Goal: Task Accomplishment & Management: Manage account settings

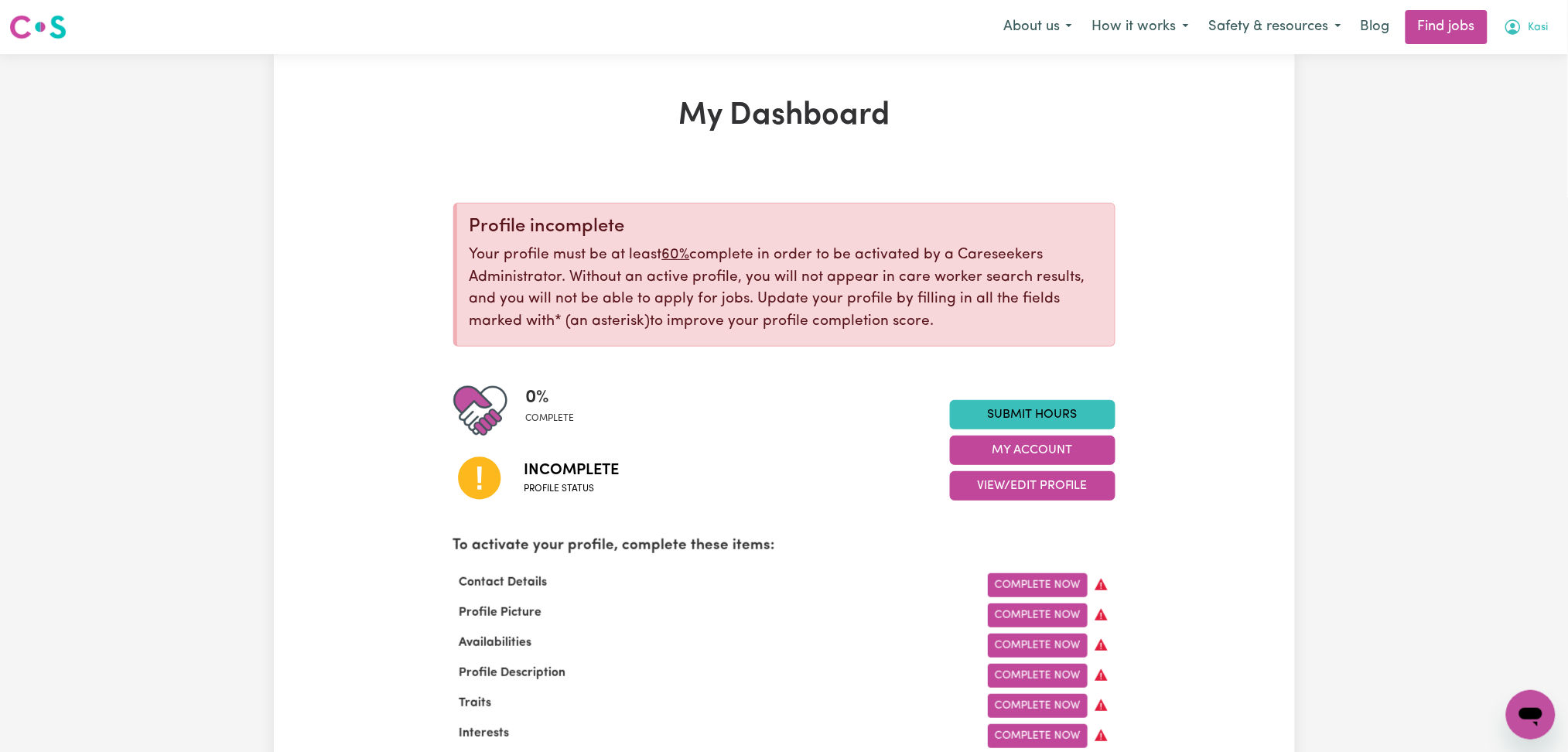
click at [1529, 41] on button "Kasi" at bounding box center [1526, 27] width 65 height 32
drag, startPoint x: 1475, startPoint y: 132, endPoint x: 1418, endPoint y: 134, distance: 57.0
click at [1496, 121] on link "Logout" at bounding box center [1496, 118] width 122 height 29
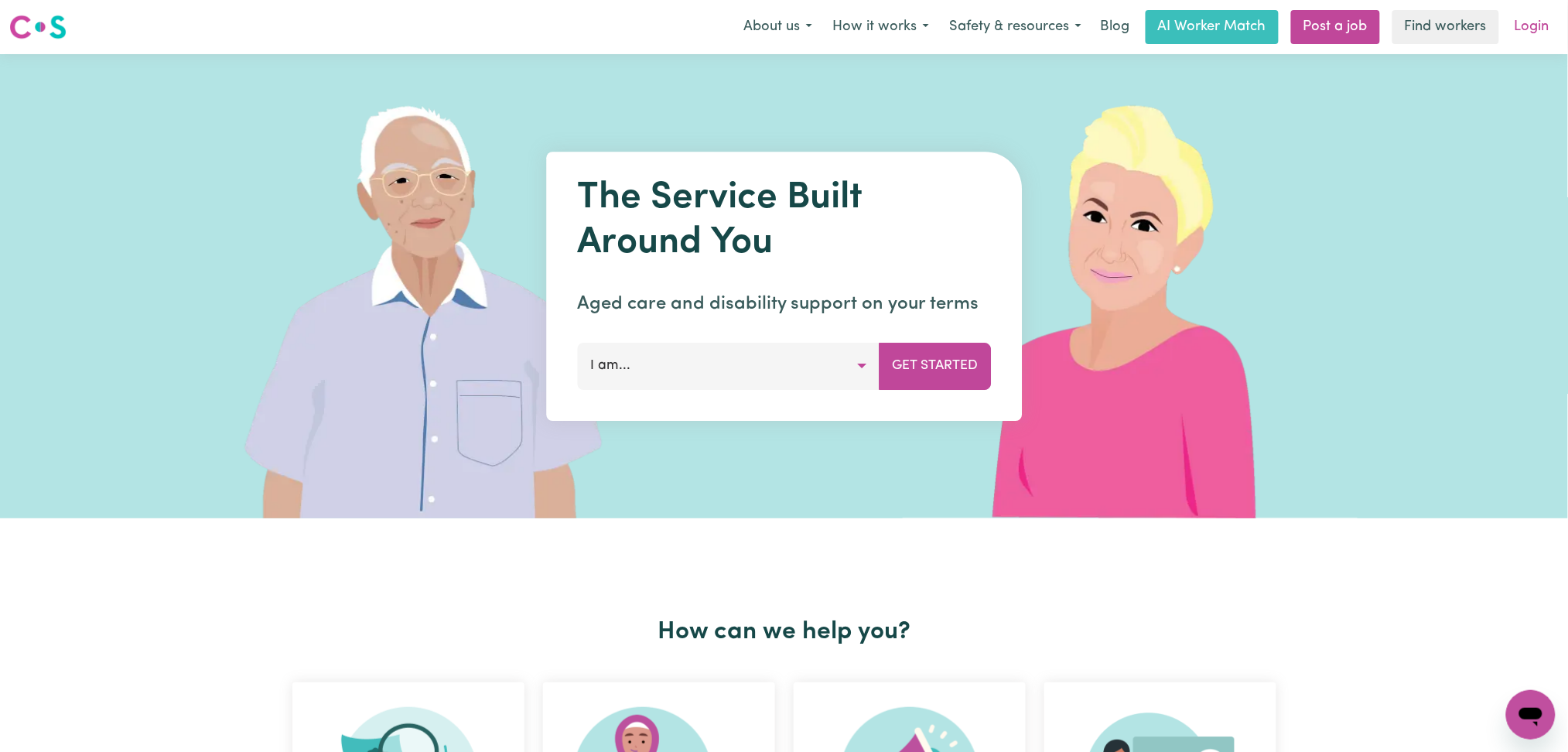
click at [1552, 36] on link "Login" at bounding box center [1532, 27] width 53 height 34
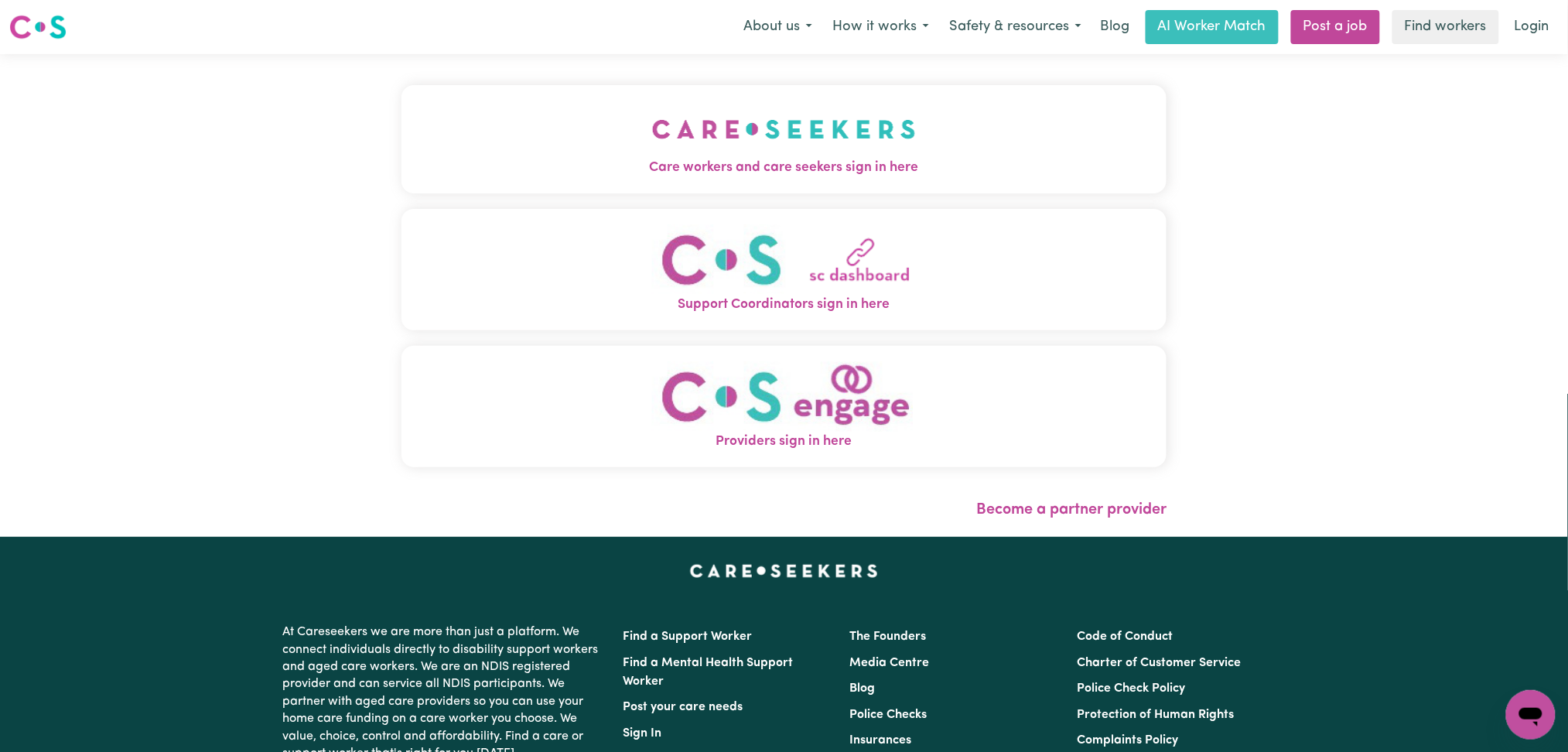
click at [652, 147] on img "Care workers and care seekers sign in here" at bounding box center [784, 129] width 264 height 57
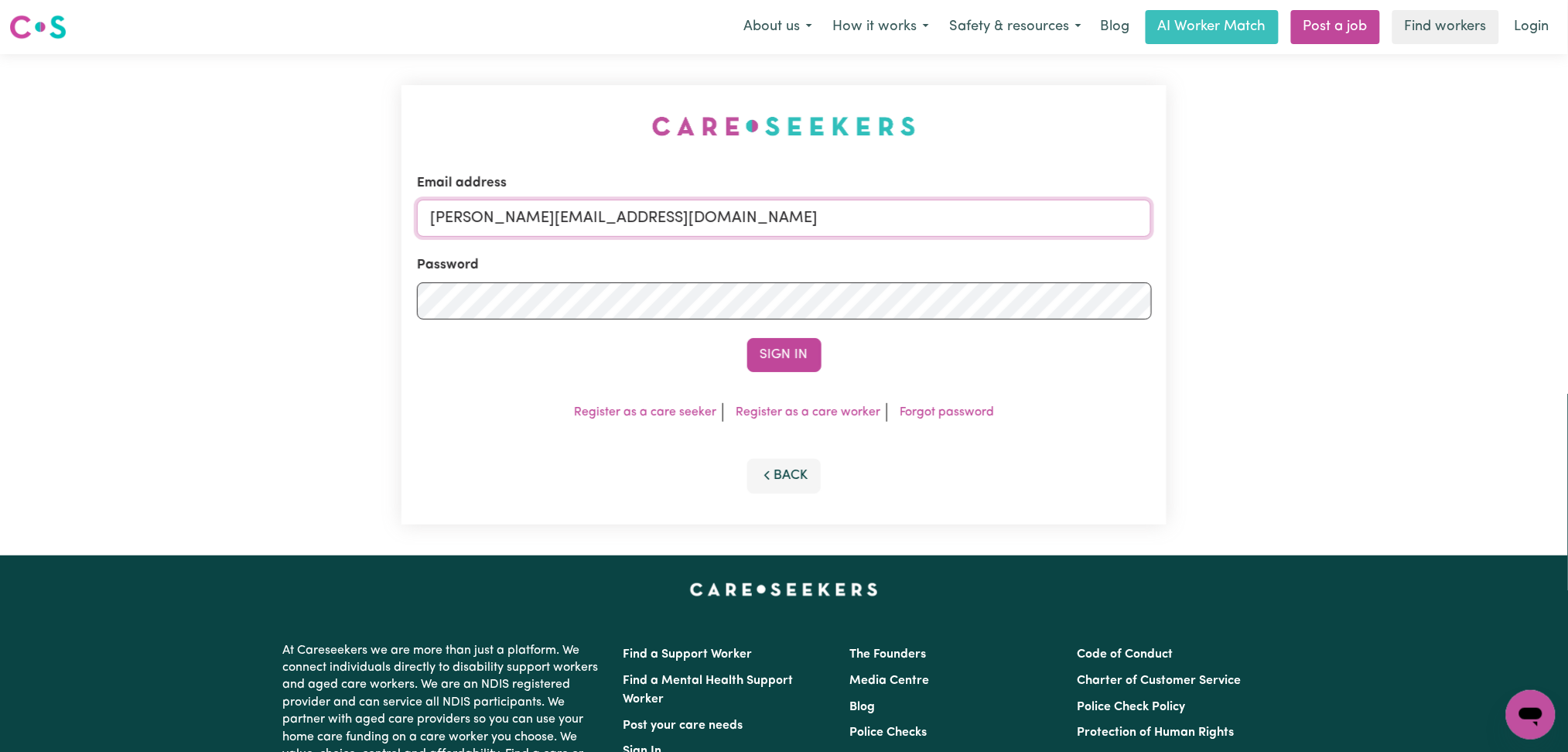
click at [528, 217] on input "[PERSON_NAME][EMAIL_ADDRESS][DOMAIN_NAME]" at bounding box center [784, 219] width 735 height 37
drag, startPoint x: 508, startPoint y: 223, endPoint x: 853, endPoint y: 223, distance: 345.0
click at [853, 223] on input "Superuser~[EMAIL_ADDRESS][DOMAIN_NAME]" at bounding box center [784, 219] width 735 height 37
type input "Superuser~[EMAIL_ADDRESS][DOMAIN_NAME]"
click at [787, 357] on button "Sign In" at bounding box center [784, 355] width 74 height 34
